Goal: Information Seeking & Learning: Learn about a topic

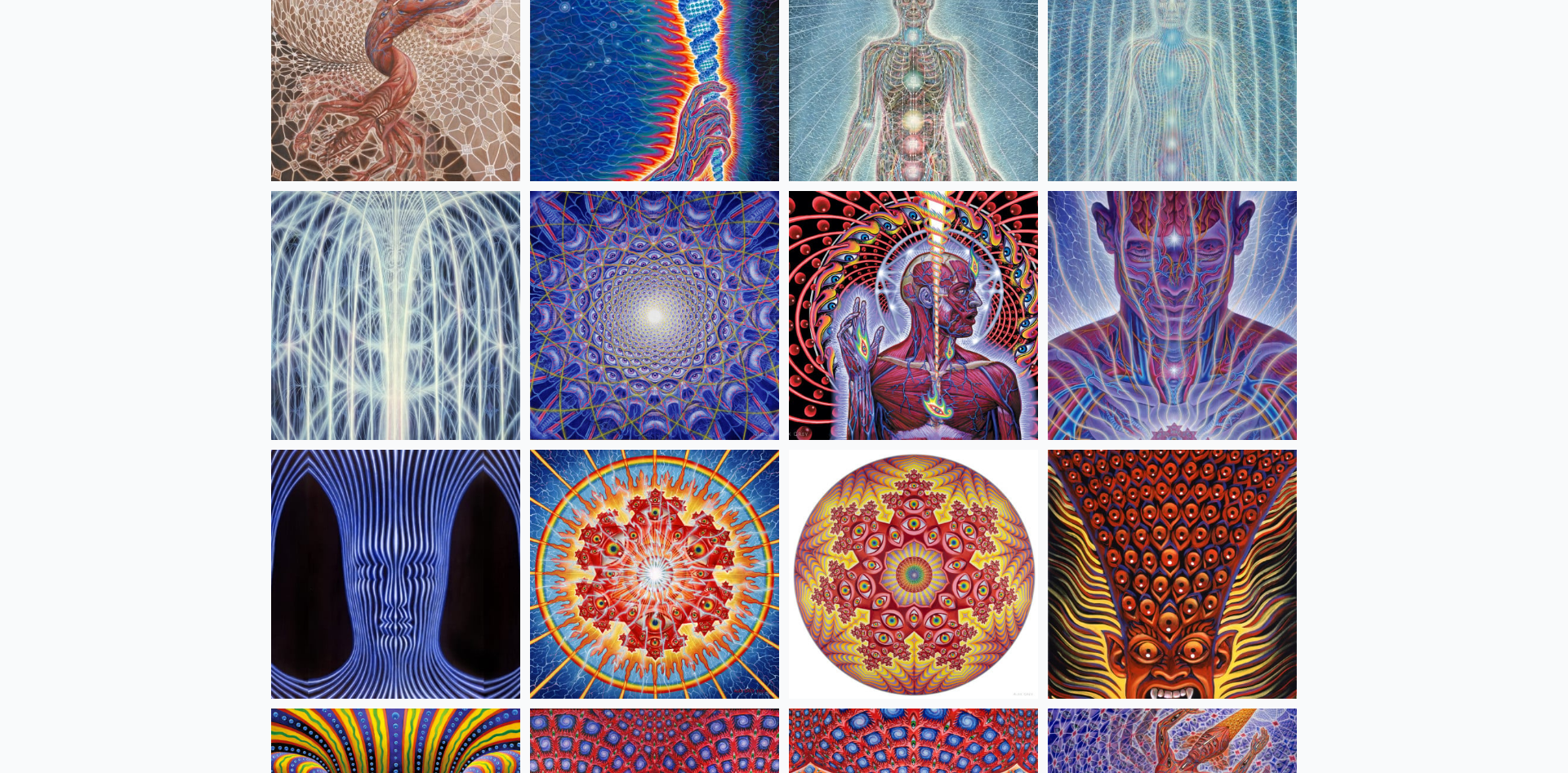
scroll to position [166, 0]
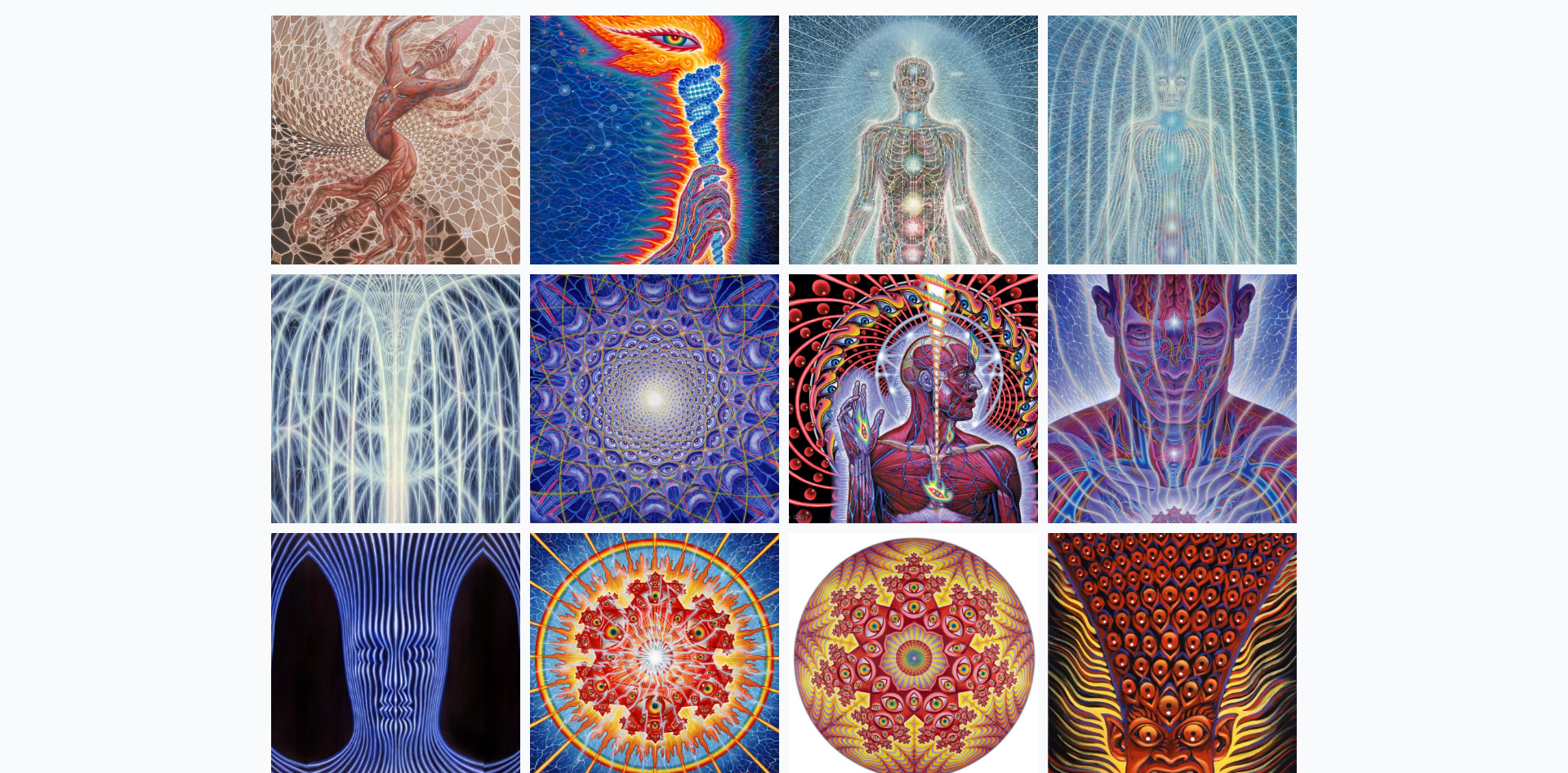
click at [457, 167] on img at bounding box center [395, 140] width 249 height 249
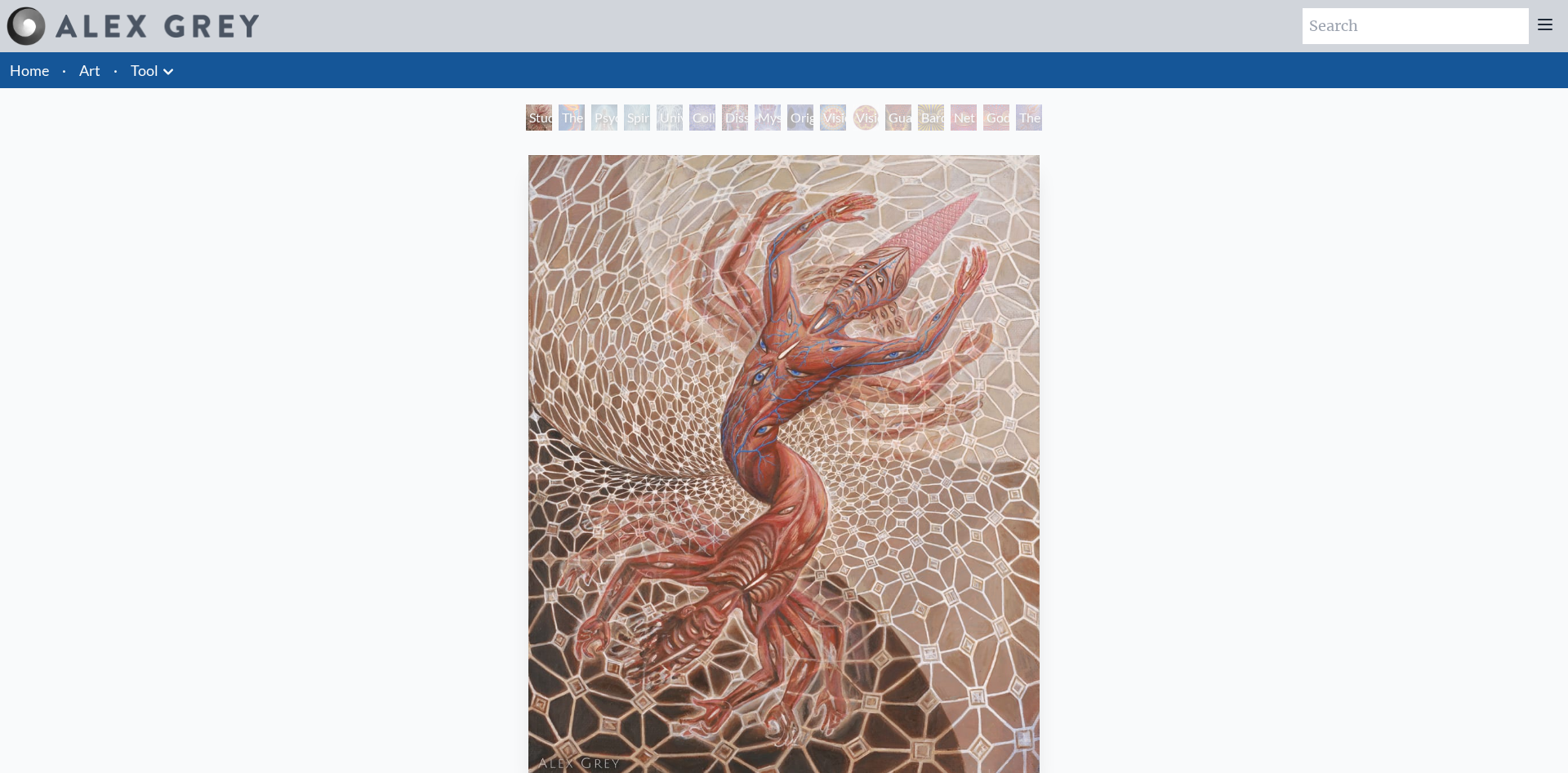
click at [571, 120] on div "The Torch" at bounding box center [571, 117] width 26 height 26
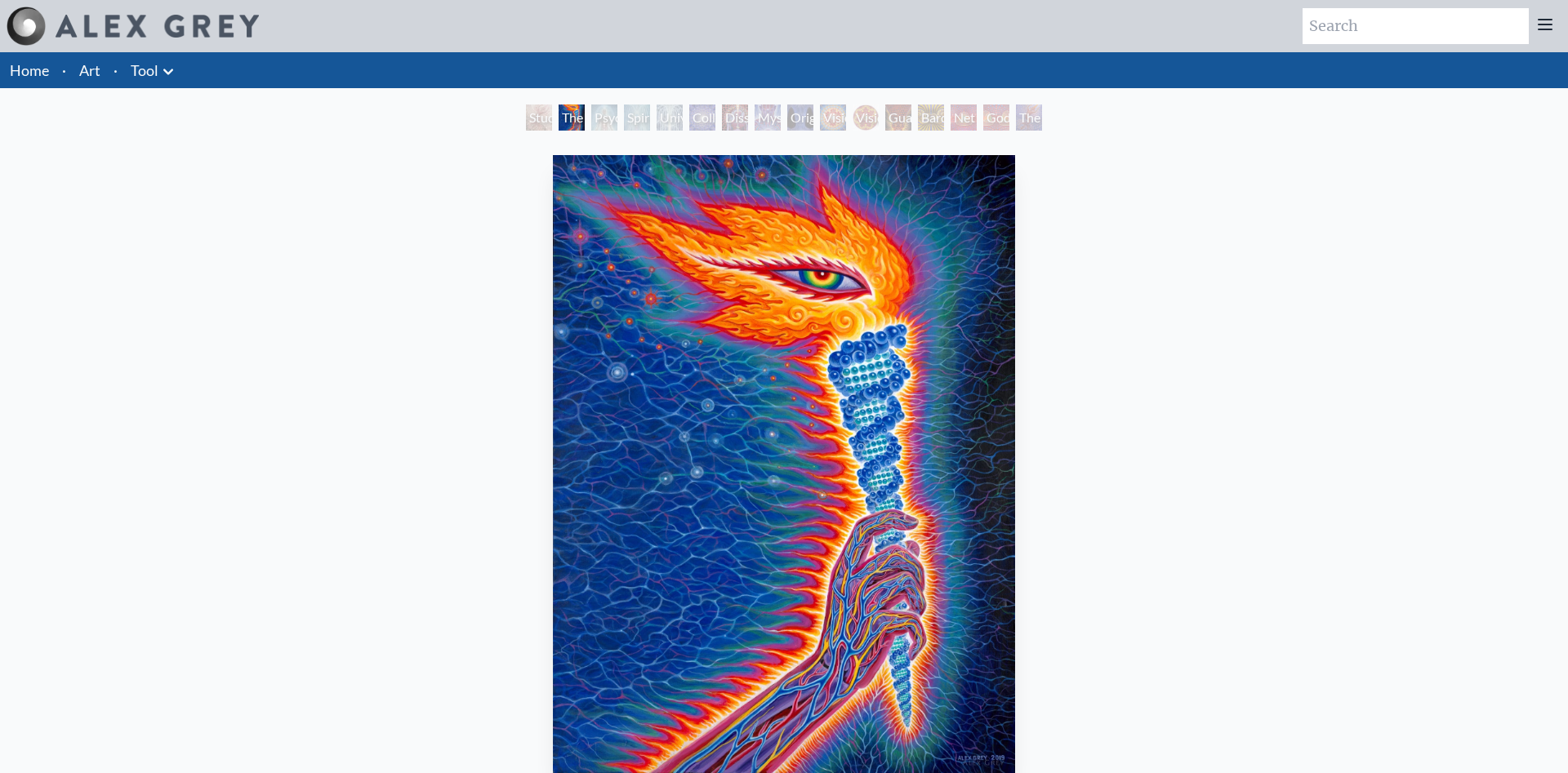
click at [616, 121] on div "Psychic Energy System" at bounding box center [604, 117] width 26 height 26
